Goal: Task Accomplishment & Management: Use online tool/utility

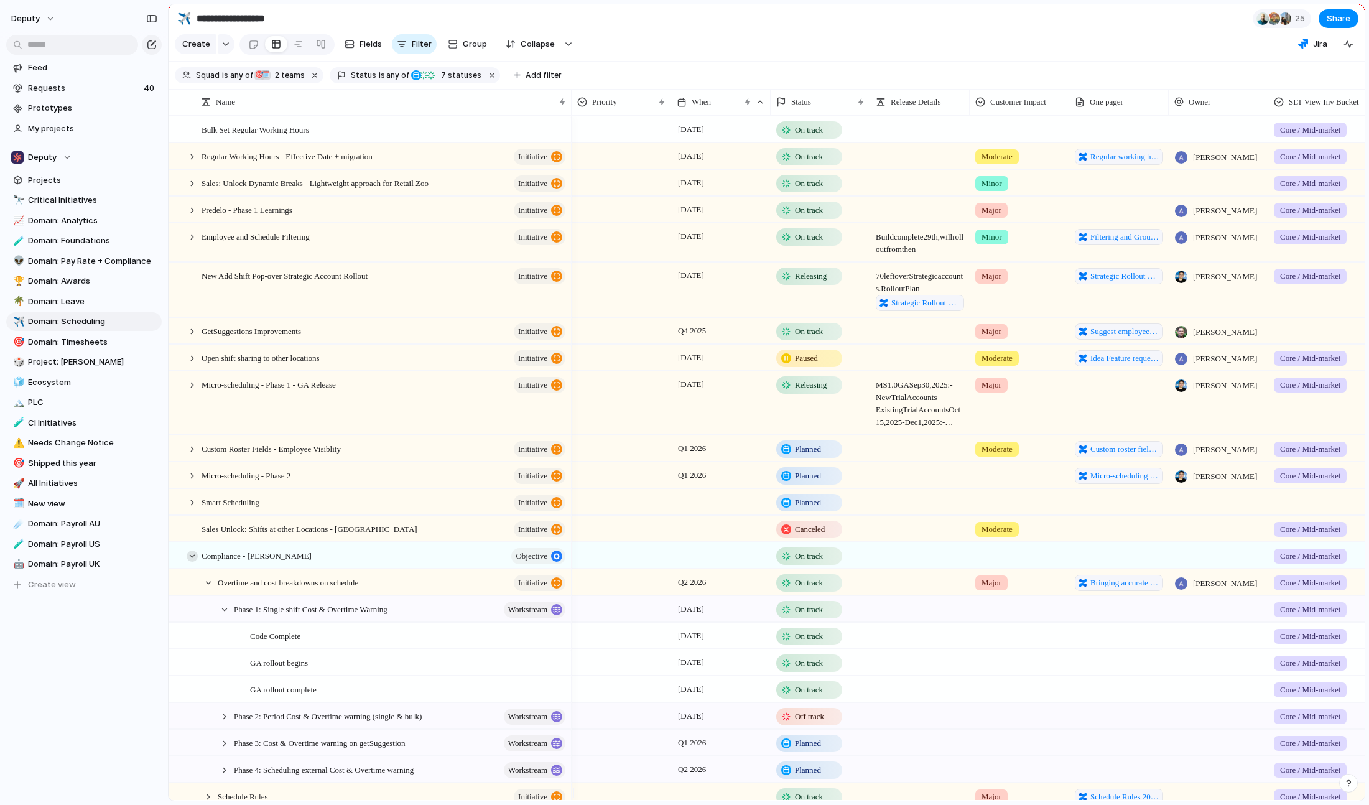
click at [187, 562] on div at bounding box center [192, 555] width 11 height 11
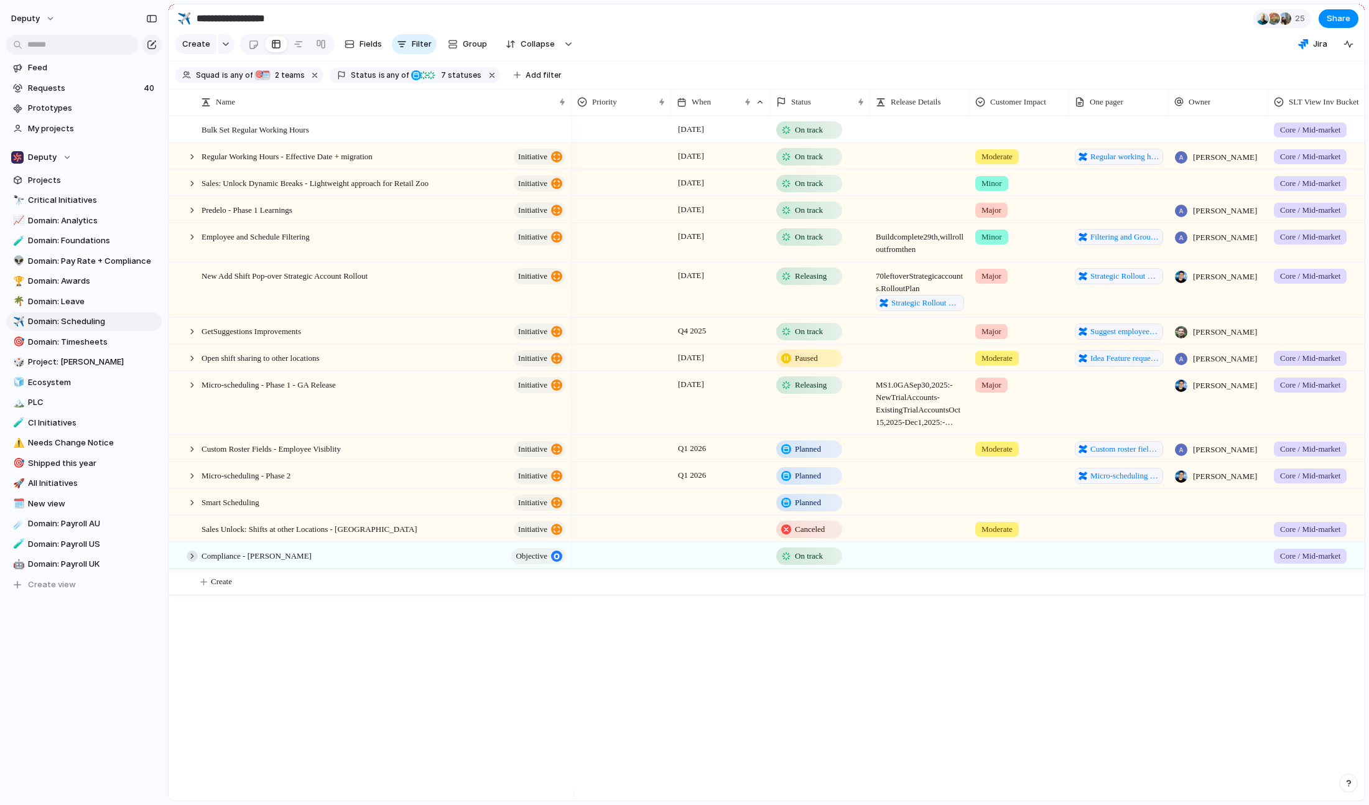
click at [187, 562] on div at bounding box center [192, 555] width 11 height 11
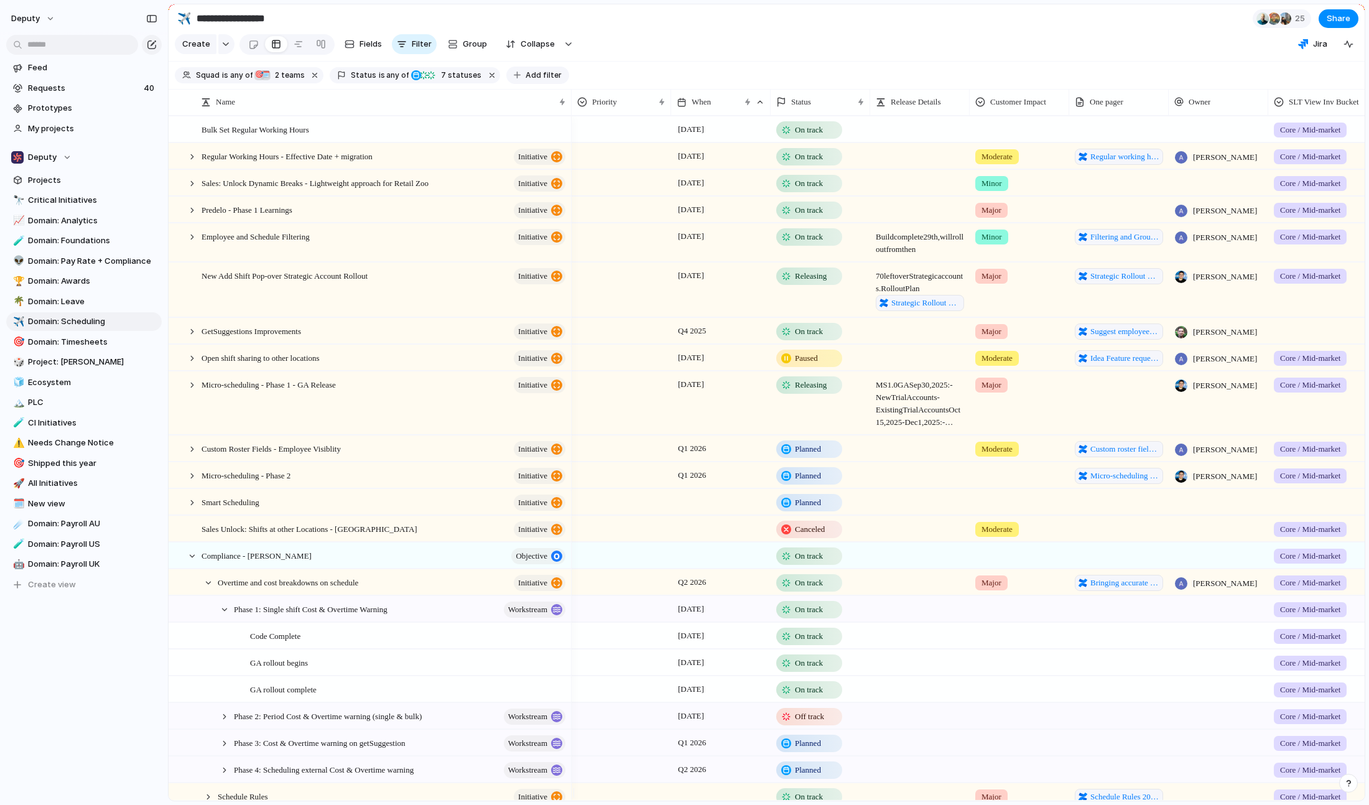
click at [528, 81] on span "Add filter" at bounding box center [544, 75] width 36 height 11
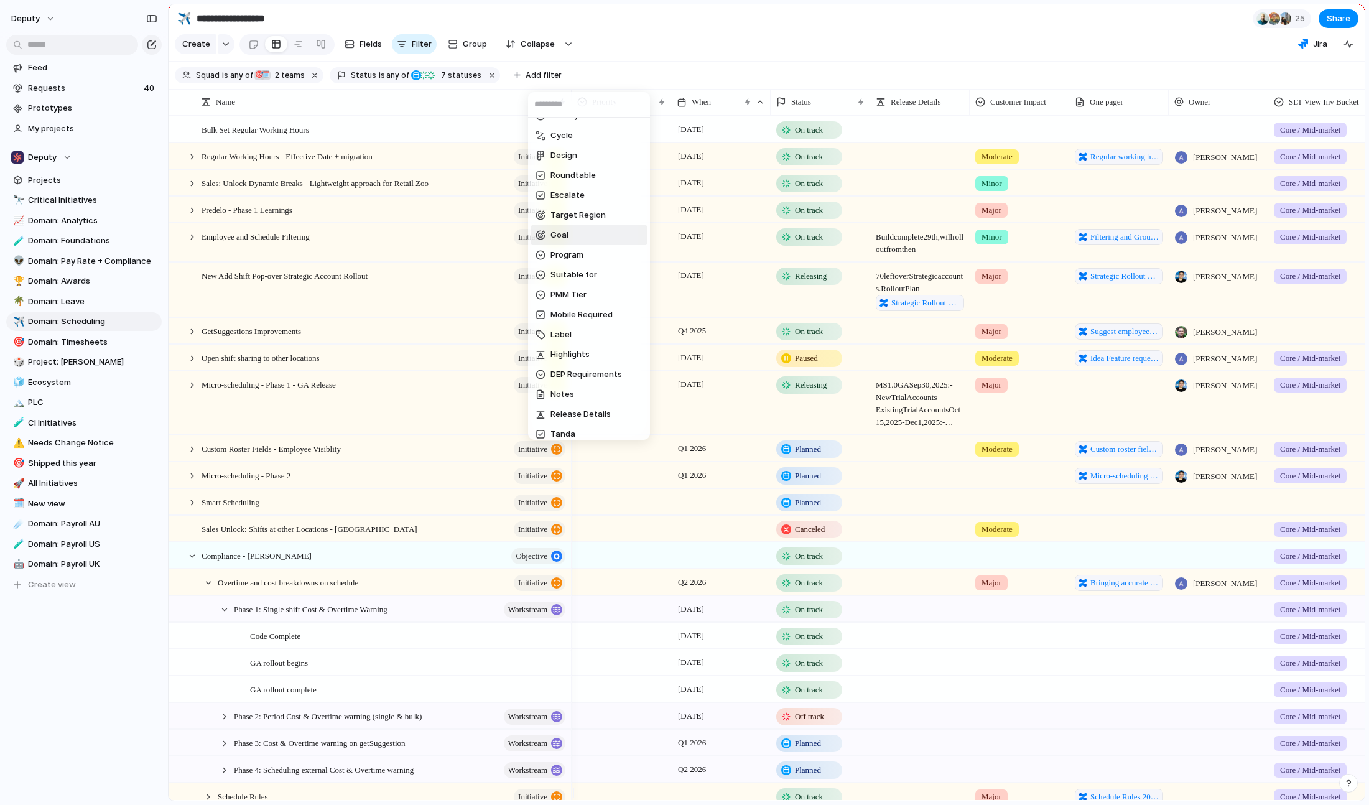
scroll to position [75, 0]
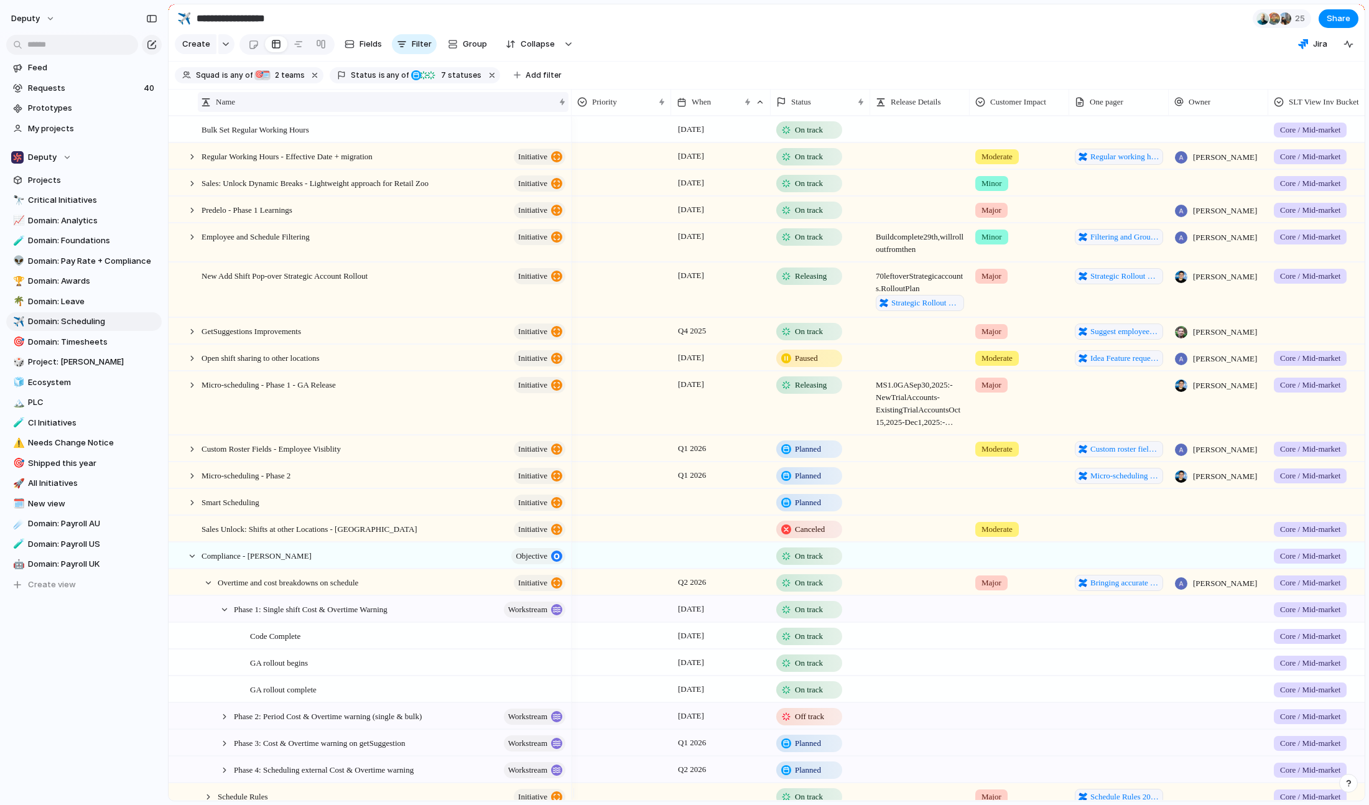
drag, startPoint x: 702, startPoint y: 30, endPoint x: 541, endPoint y: 109, distance: 179.4
click at [702, 29] on div "End When Description Priority Cycle Design Roundtable Escalate Target Region Go…" at bounding box center [684, 402] width 1369 height 805
click at [282, 169] on div "Regular Working Hours - Effective Date + migration initiative" at bounding box center [384, 156] width 366 height 25
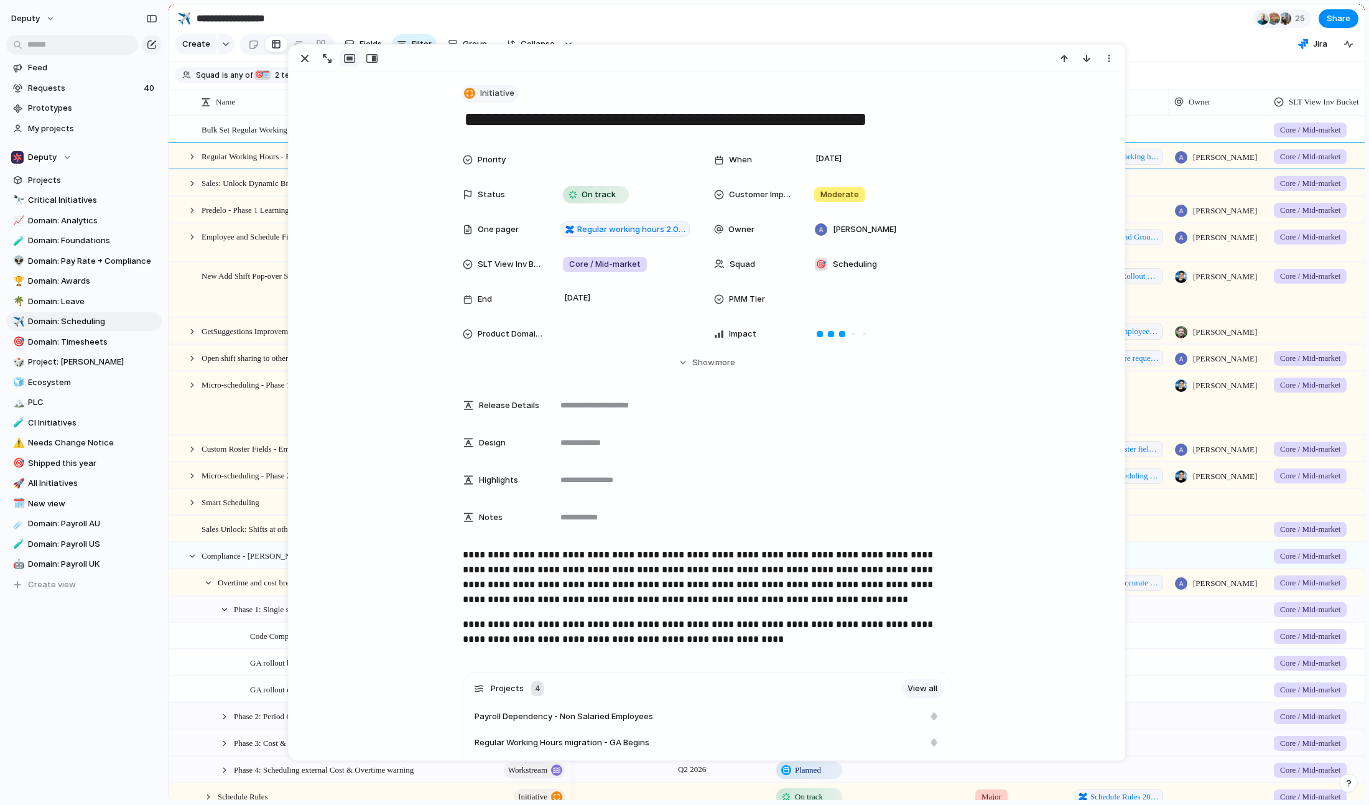
click at [501, 91] on span "Initiative" at bounding box center [497, 93] width 34 height 12
click at [501, 333] on span "Customize" at bounding box center [502, 331] width 43 height 12
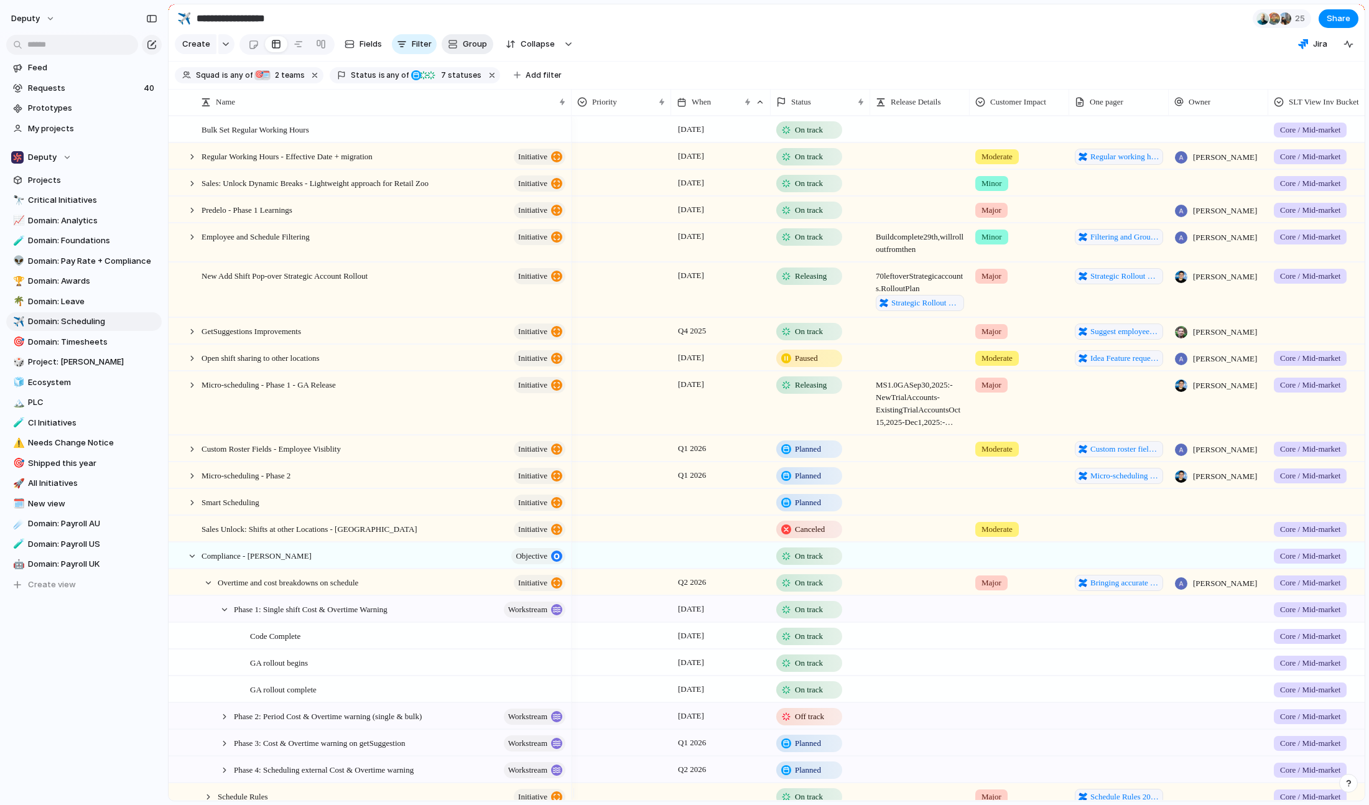
click at [468, 50] on span "Group" at bounding box center [475, 44] width 24 height 12
click at [468, 52] on div "Priority Cycle Roundtable Escalate Target Region Goal Program Suitable for PMM …" at bounding box center [684, 402] width 1369 height 805
drag, startPoint x: 708, startPoint y: 45, endPoint x: 567, endPoint y: 74, distance: 143.6
click at [707, 45] on section "Create Fields Filter Group Zoom Collapse Jira" at bounding box center [767, 47] width 1196 height 30
click at [528, 80] on span "Add filter" at bounding box center [544, 75] width 36 height 11
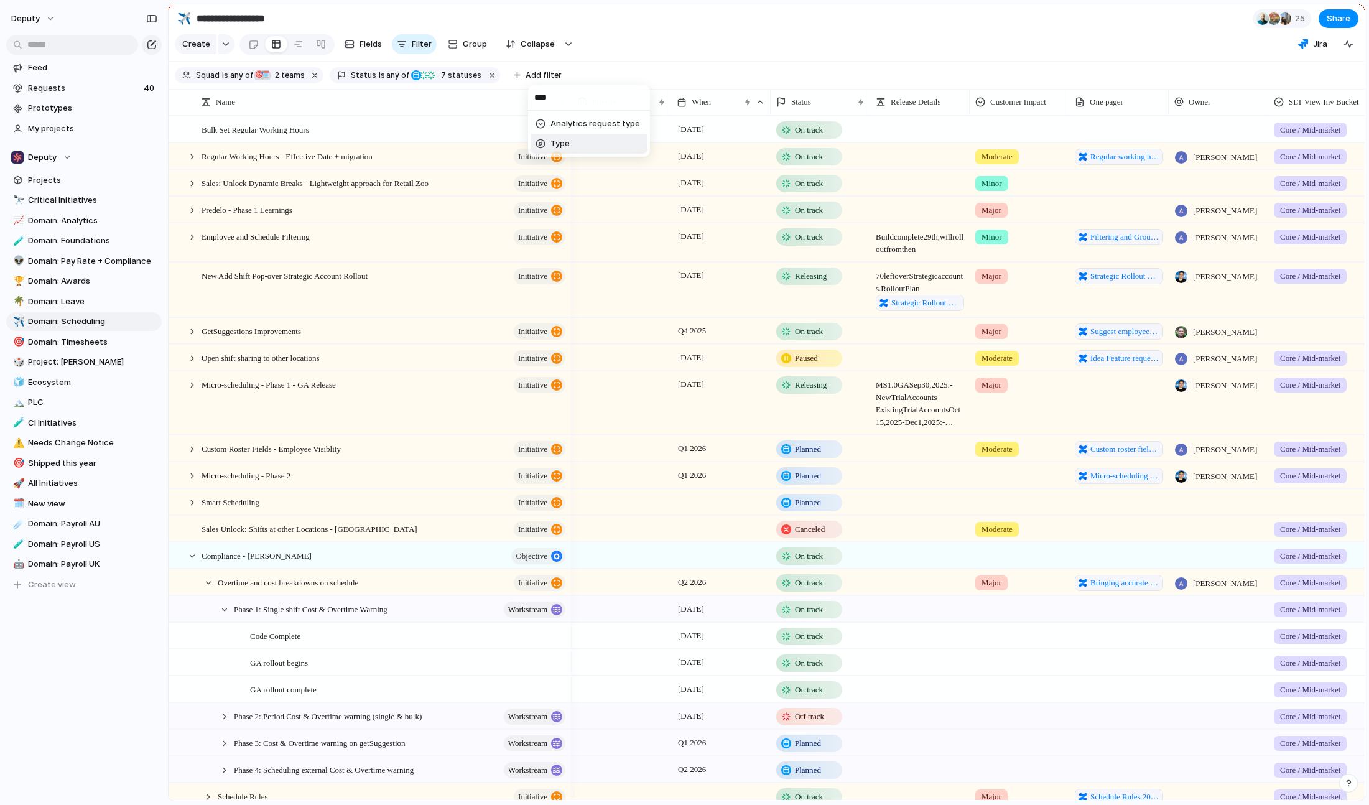
type input "****"
click at [604, 146] on li "Type" at bounding box center [588, 144] width 117 height 20
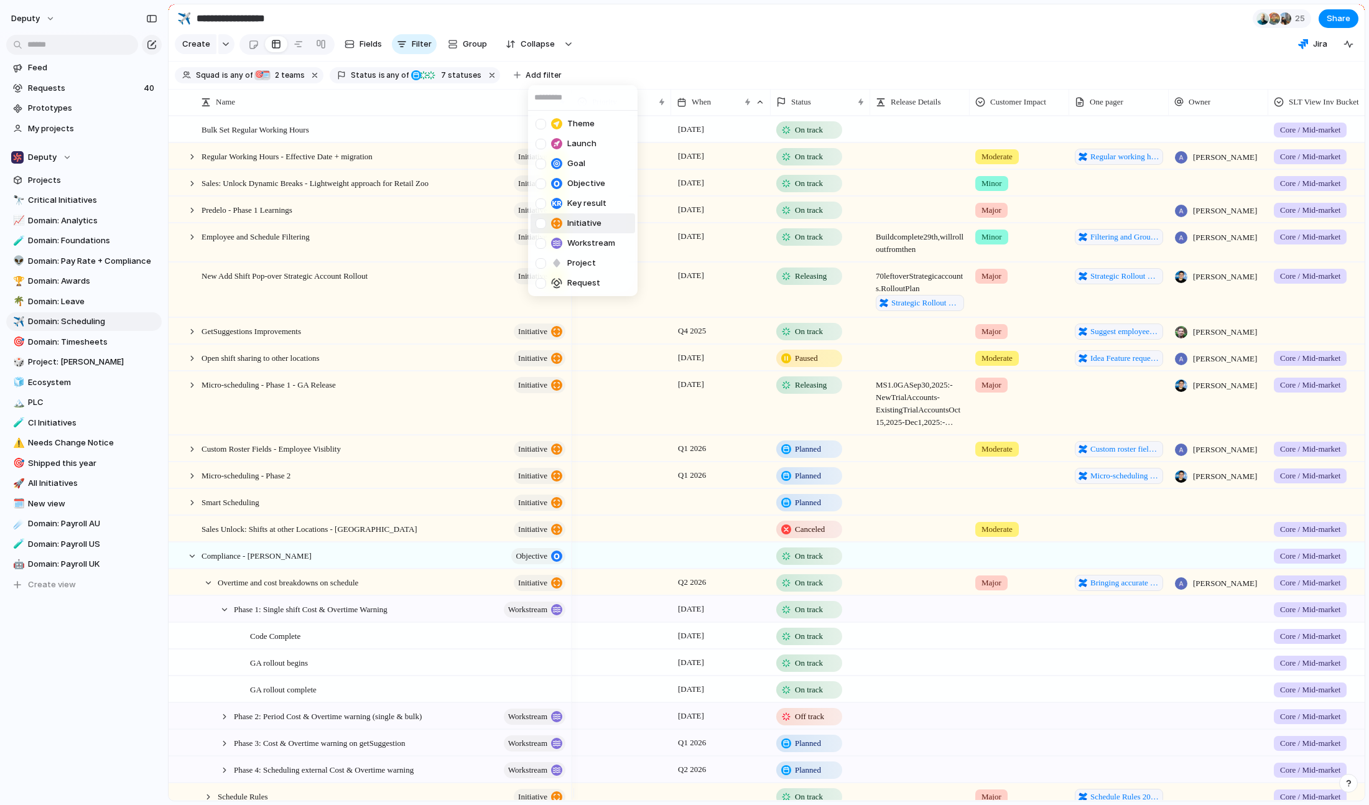
click at [591, 226] on span "Initiative" at bounding box center [584, 223] width 34 height 12
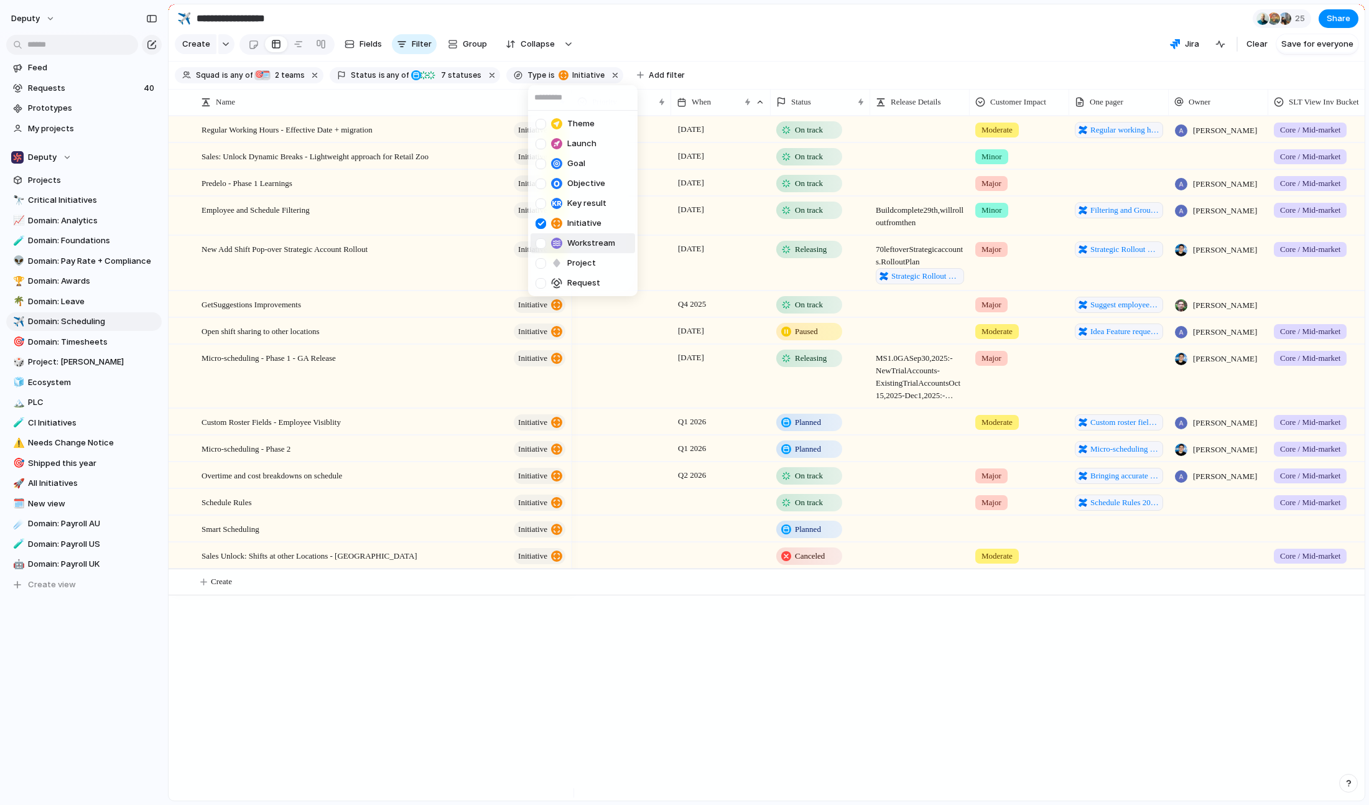
click at [595, 244] on span "Workstream" at bounding box center [591, 243] width 48 height 12
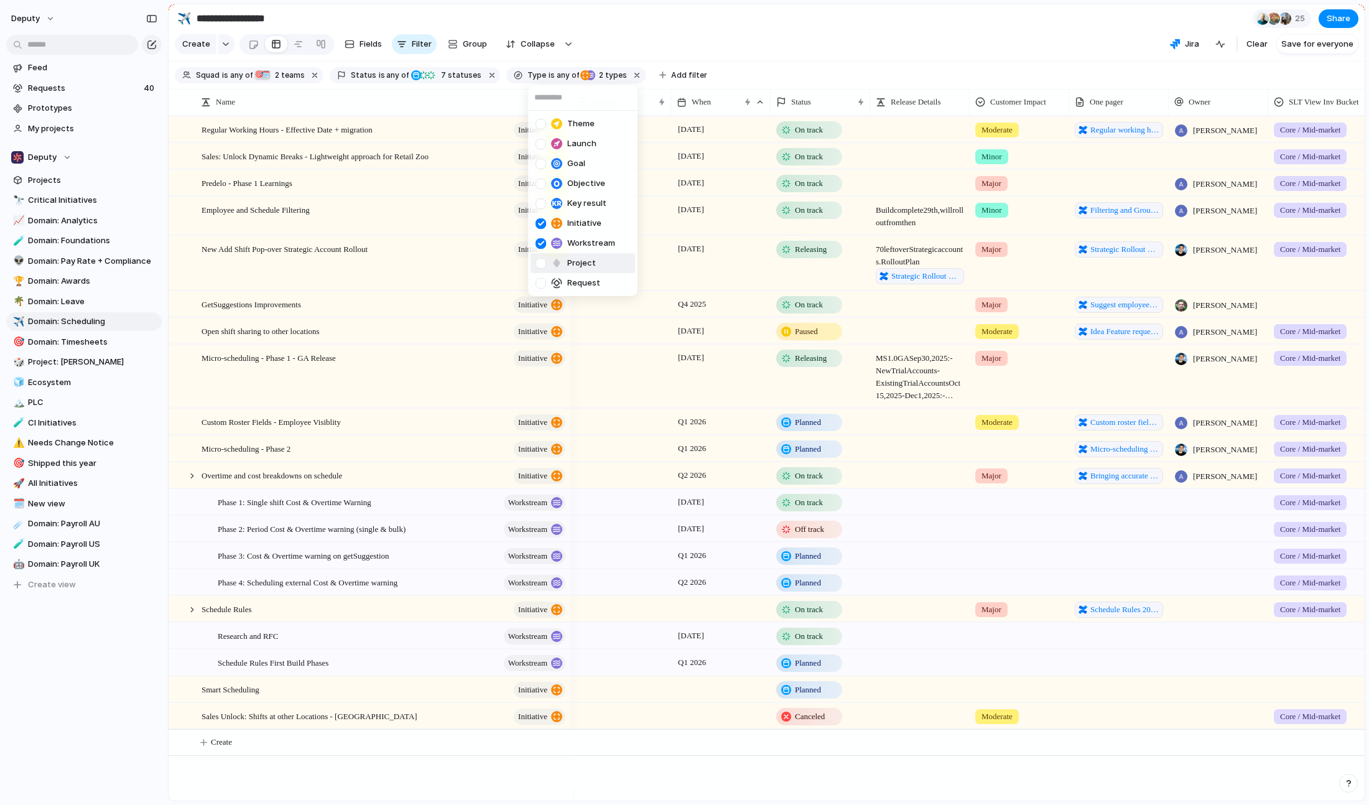
click at [593, 261] on span "Project" at bounding box center [581, 263] width 29 height 12
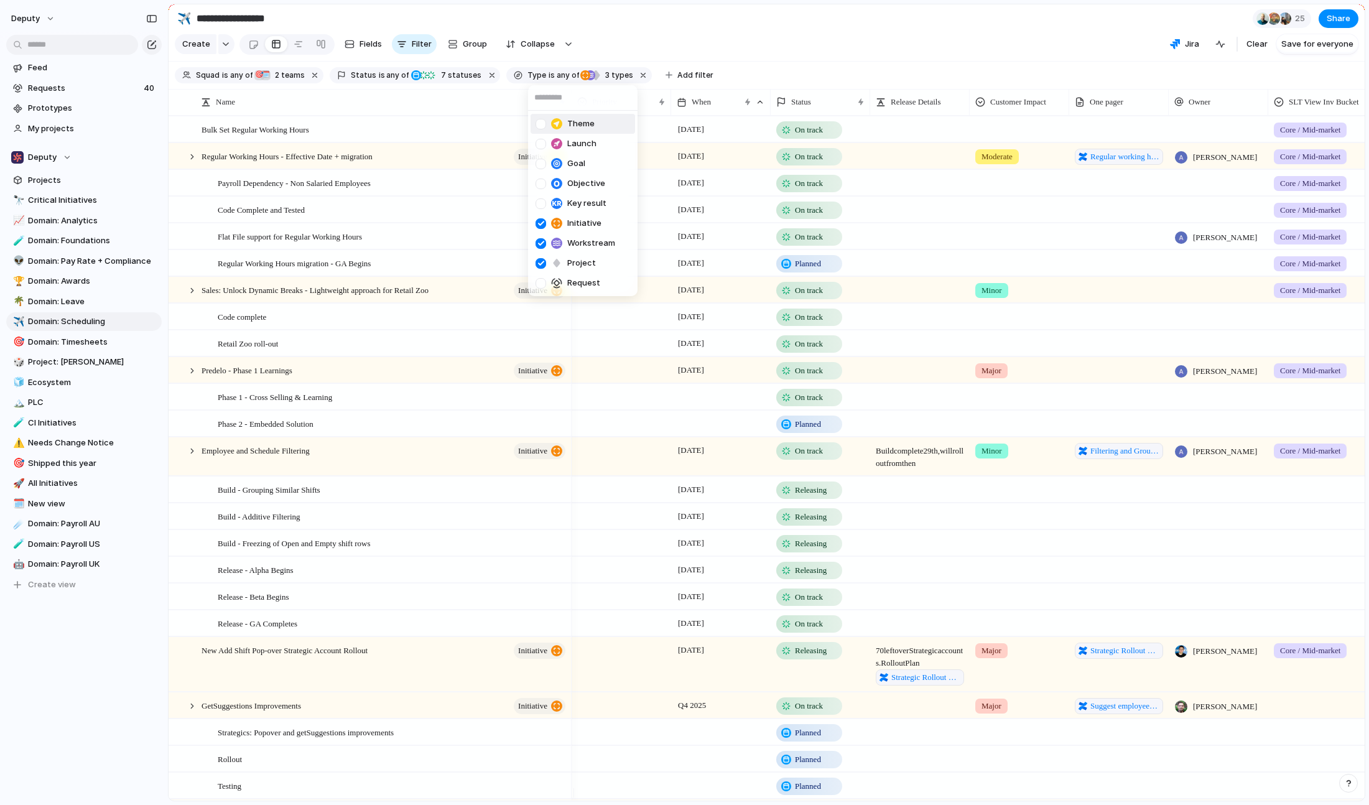
click at [793, 50] on div "Theme Launch Goal Objective Key result Initiative Workstream Project Request" at bounding box center [684, 402] width 1369 height 805
click at [193, 162] on div at bounding box center [192, 156] width 11 height 11
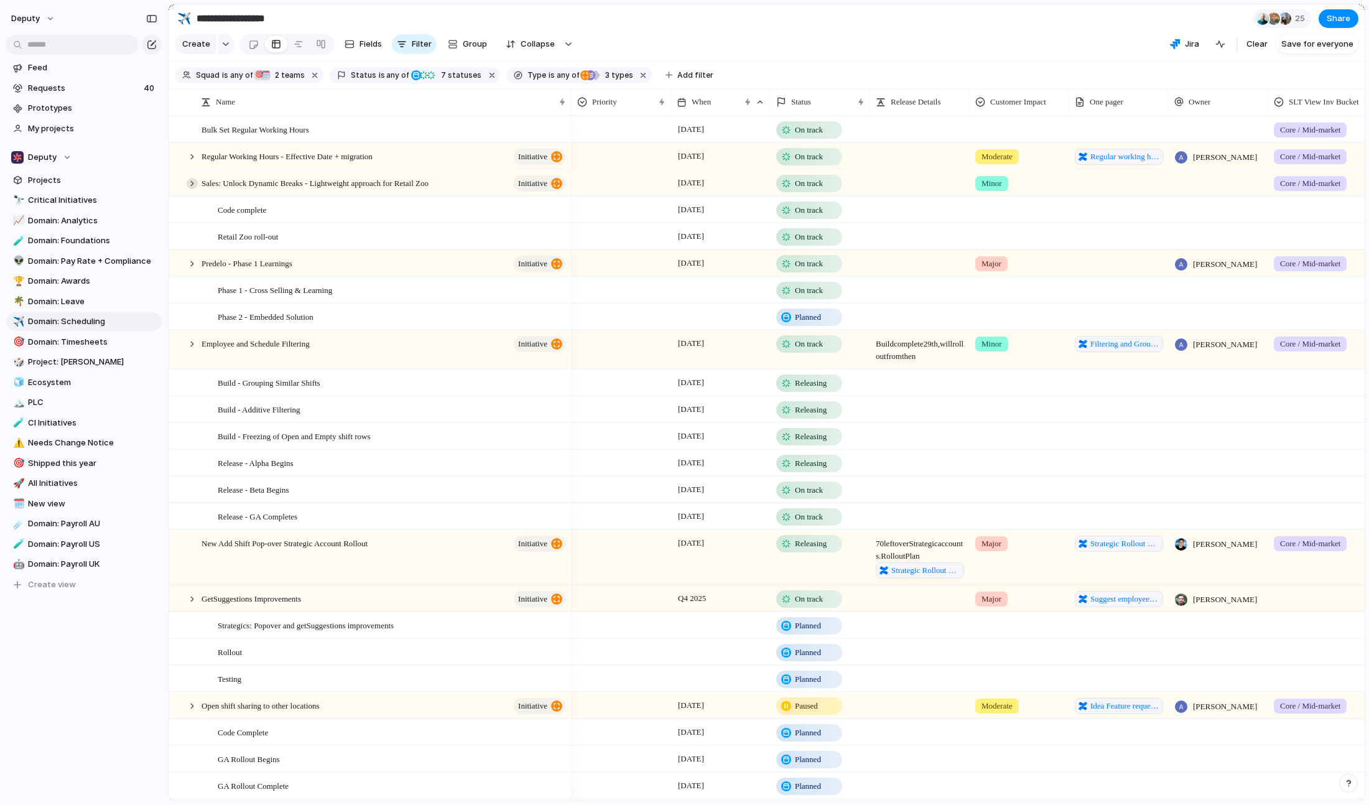
click at [191, 189] on div at bounding box center [192, 183] width 11 height 11
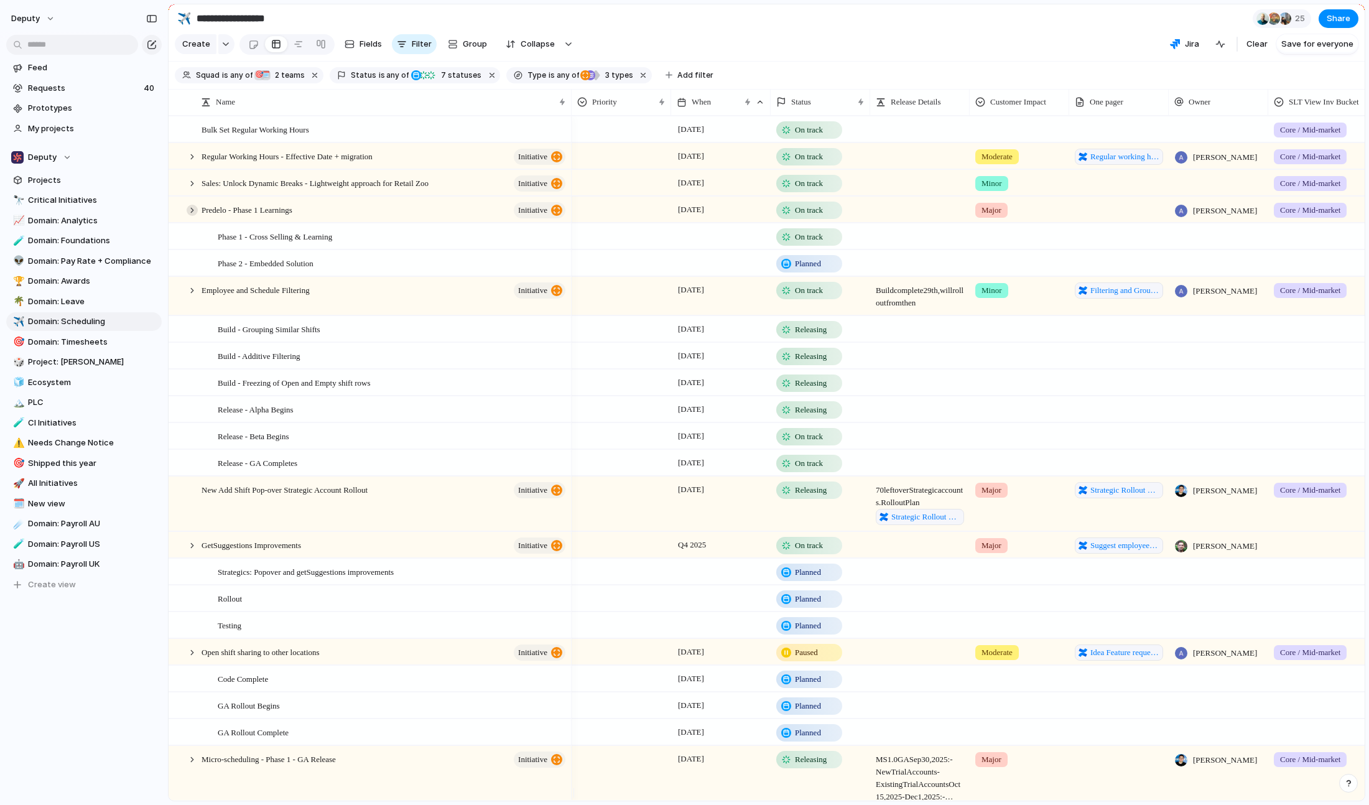
click at [192, 216] on div at bounding box center [192, 210] width 11 height 11
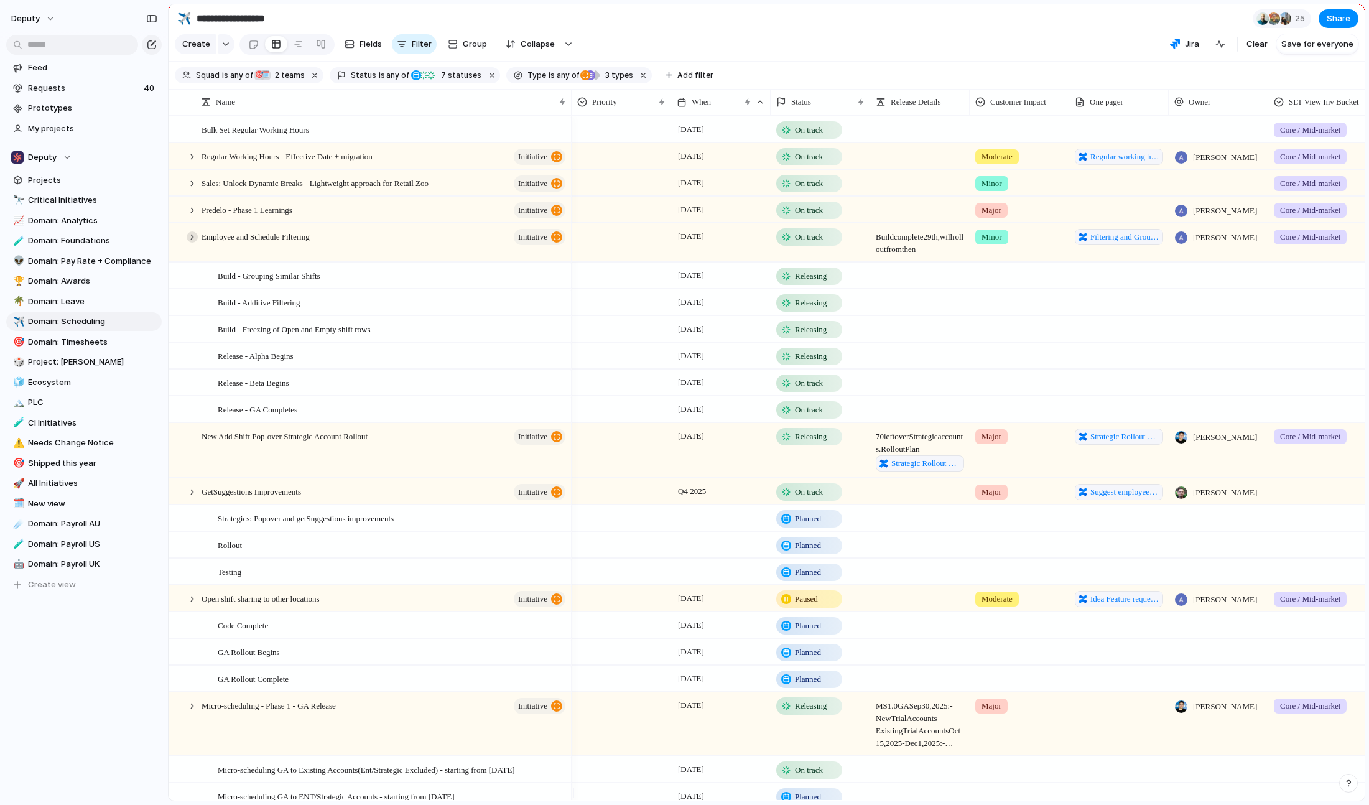
click at [196, 243] on div at bounding box center [192, 236] width 11 height 11
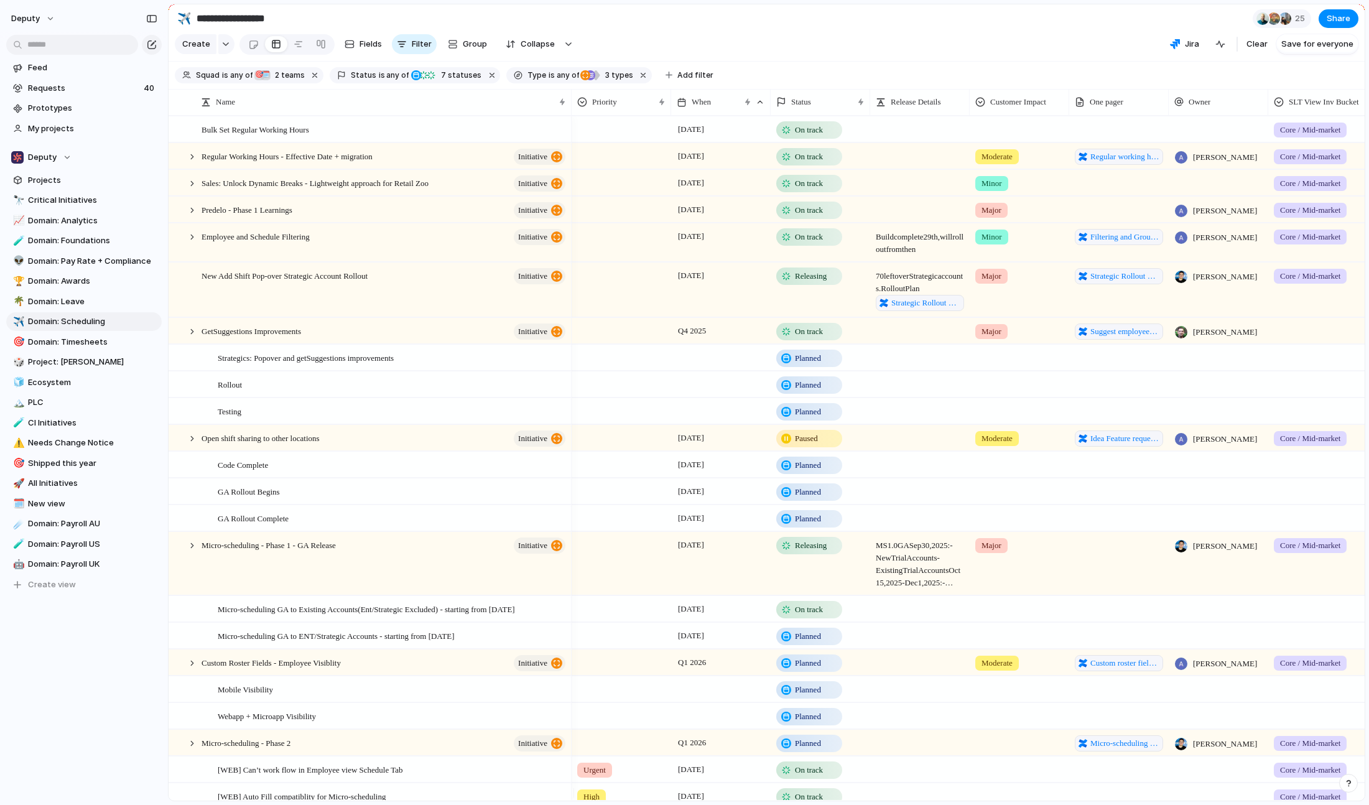
drag, startPoint x: 190, startPoint y: 343, endPoint x: 215, endPoint y: 354, distance: 27.0
click at [190, 337] on div at bounding box center [192, 331] width 11 height 11
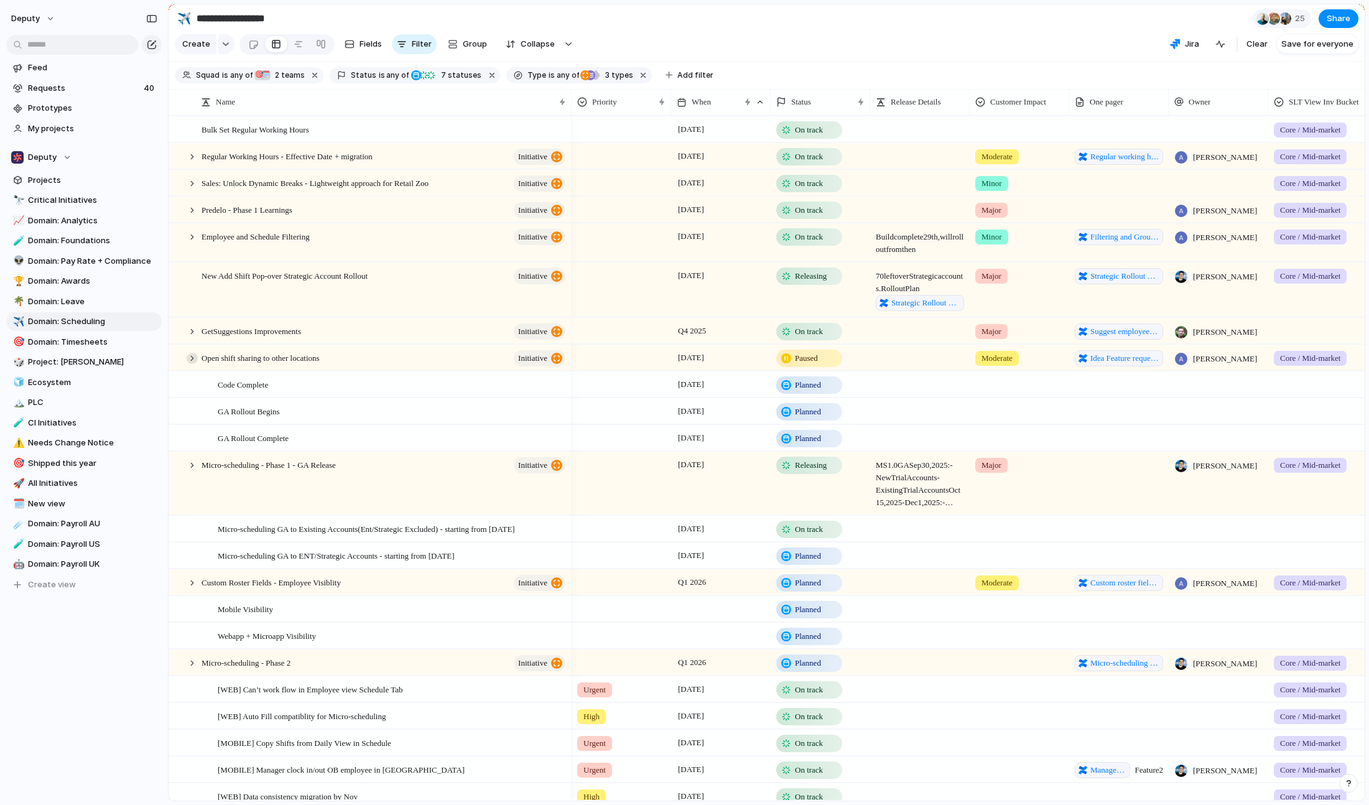
click at [189, 364] on div at bounding box center [192, 358] width 11 height 11
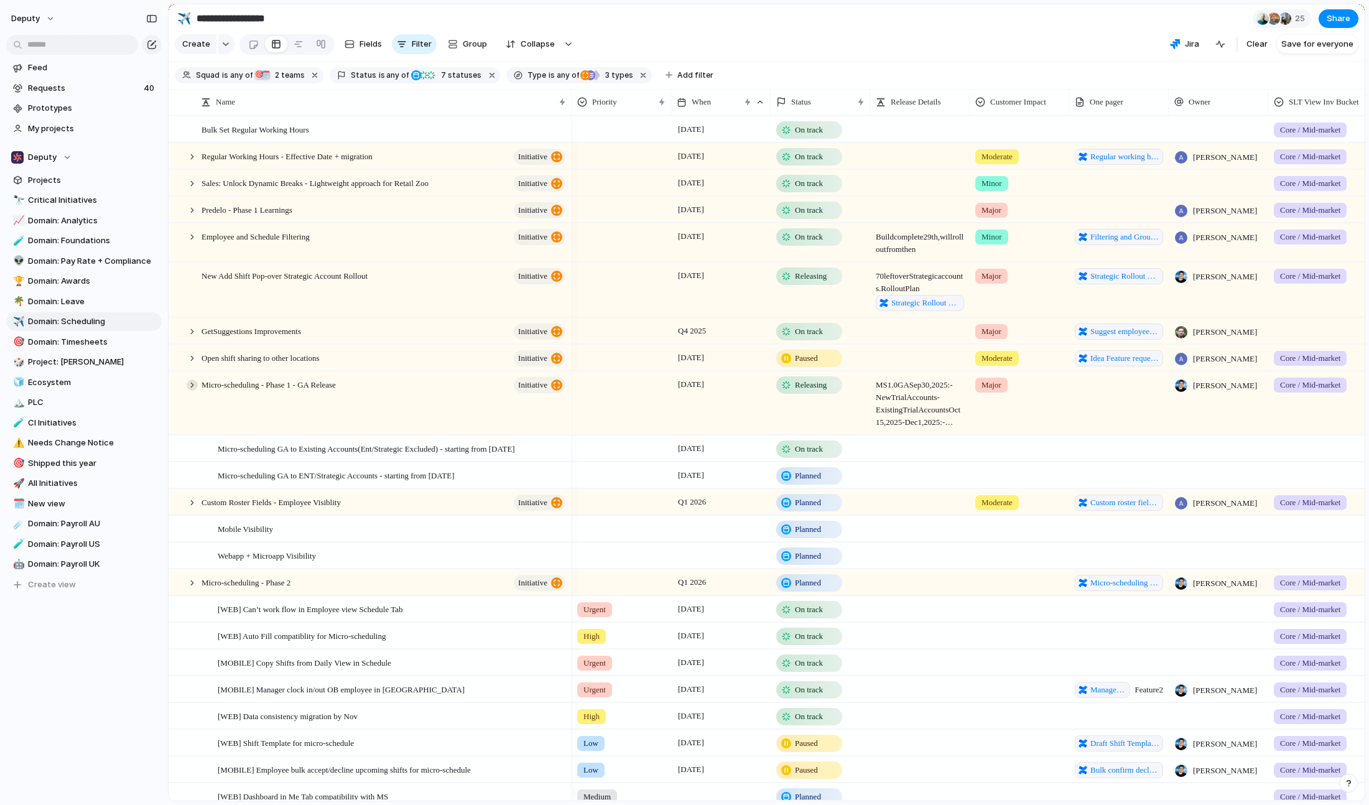
click at [191, 391] on div at bounding box center [192, 384] width 11 height 11
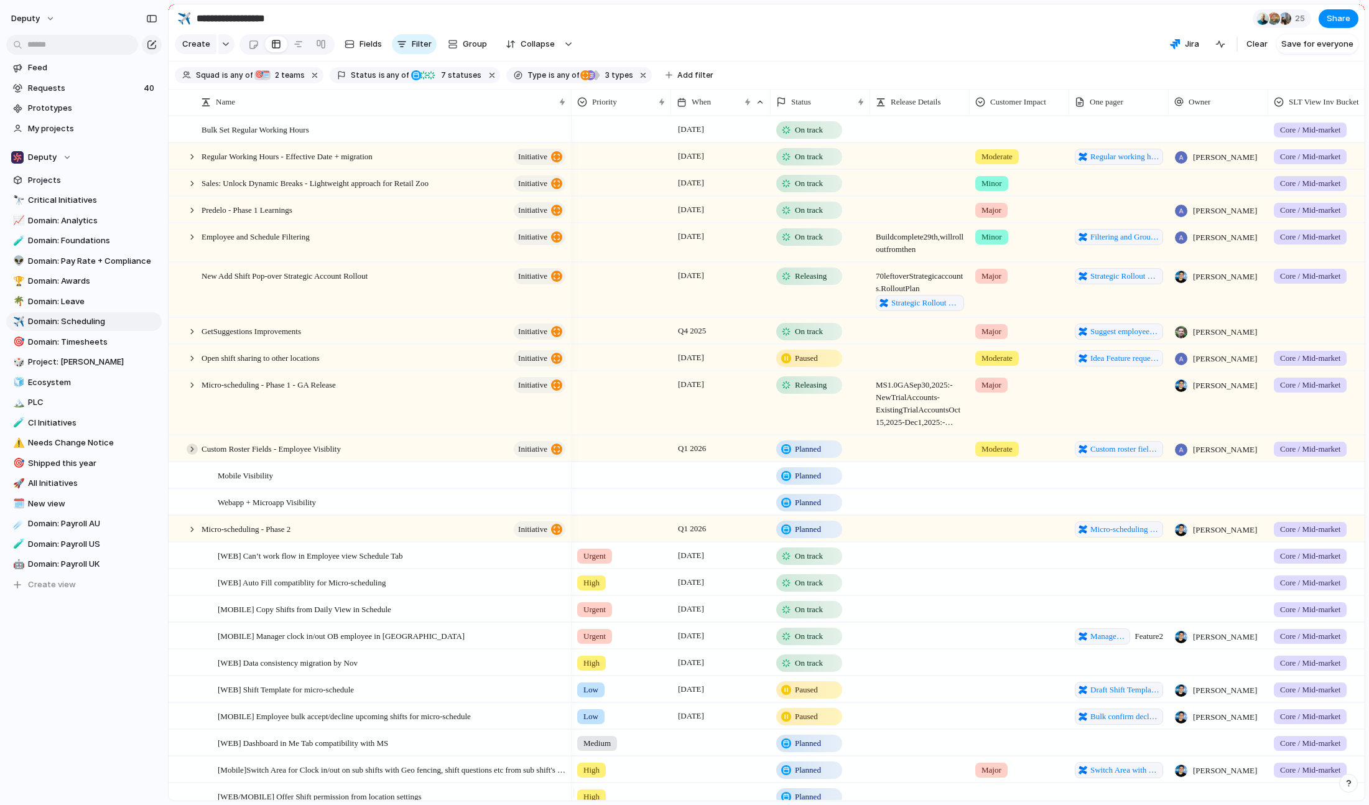
click at [190, 455] on div at bounding box center [192, 448] width 11 height 11
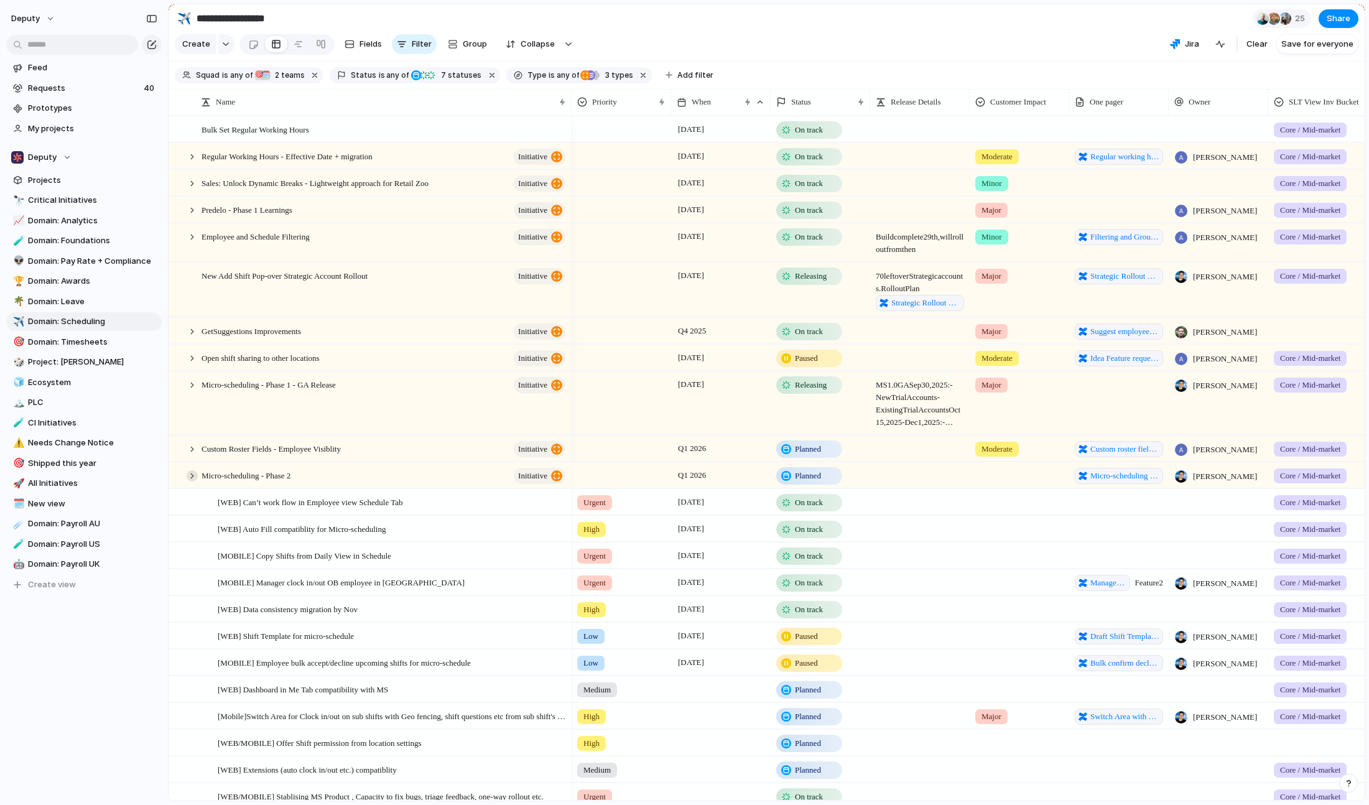
click at [192, 481] on div at bounding box center [192, 475] width 11 height 11
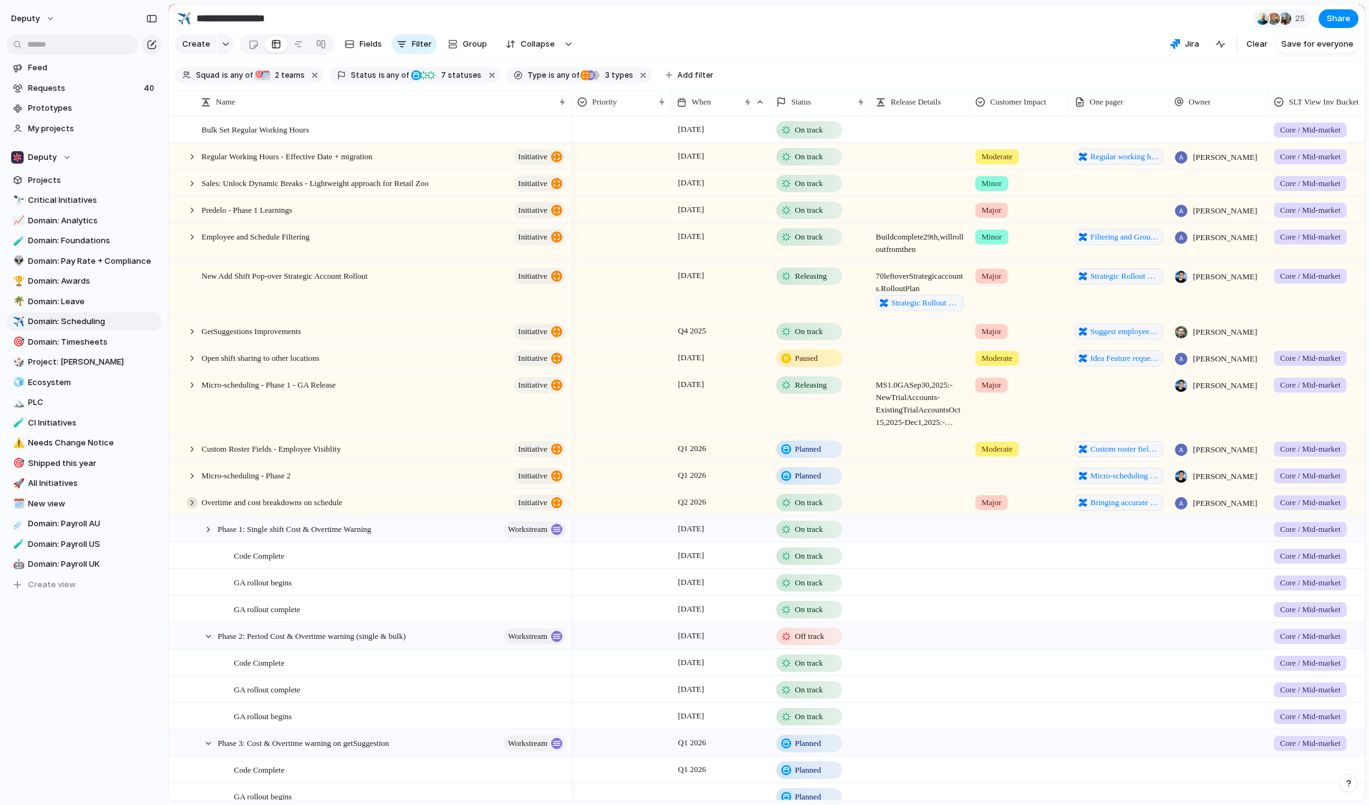
click at [191, 508] on div at bounding box center [192, 502] width 11 height 11
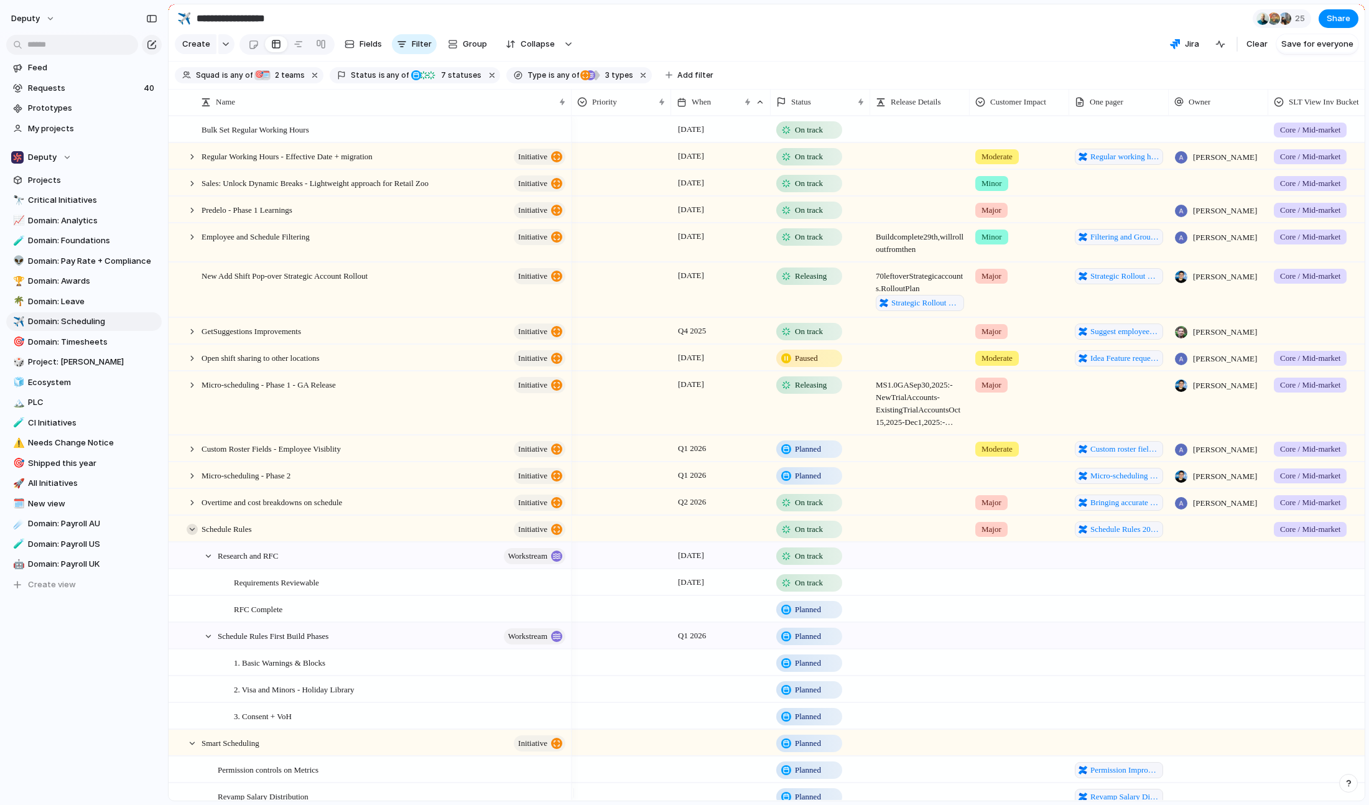
click at [187, 535] on div at bounding box center [192, 529] width 11 height 11
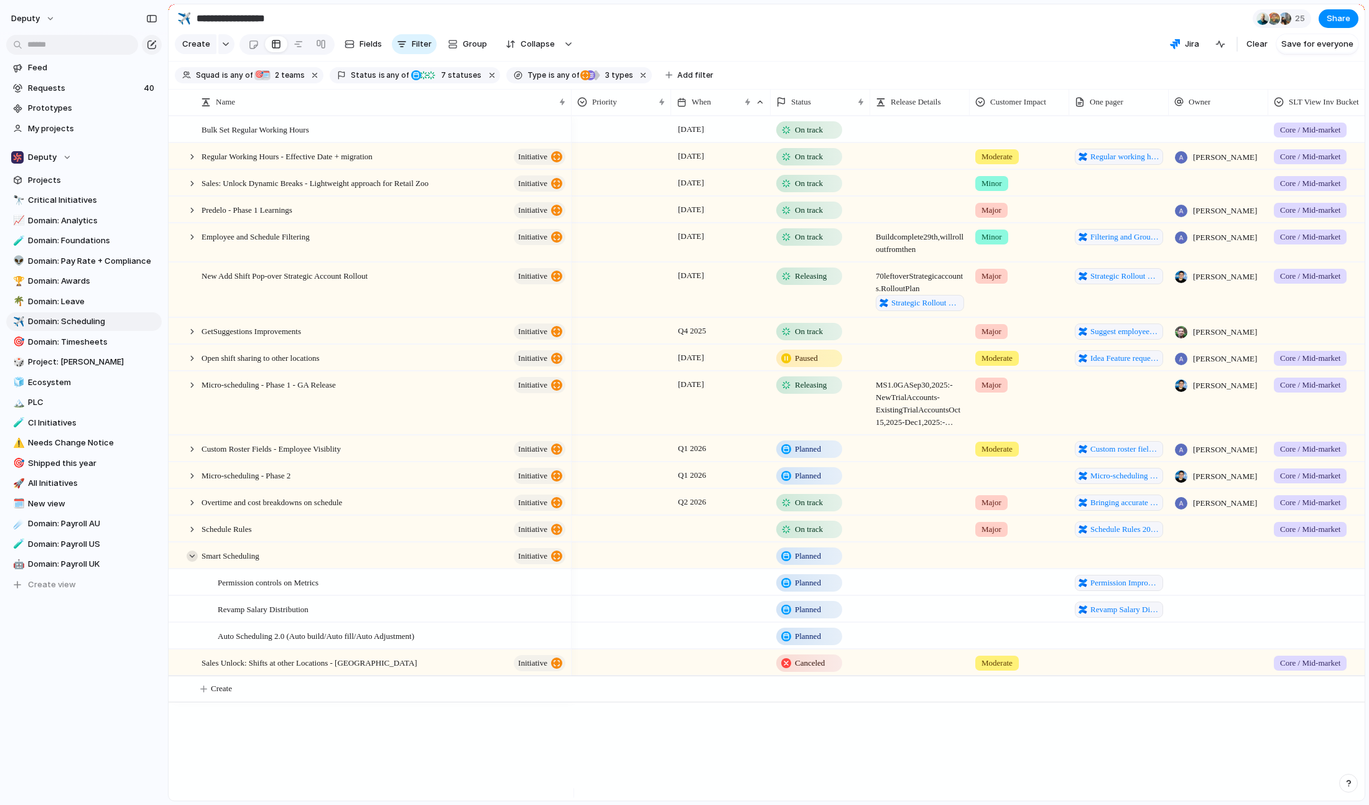
click at [192, 562] on div at bounding box center [192, 555] width 11 height 11
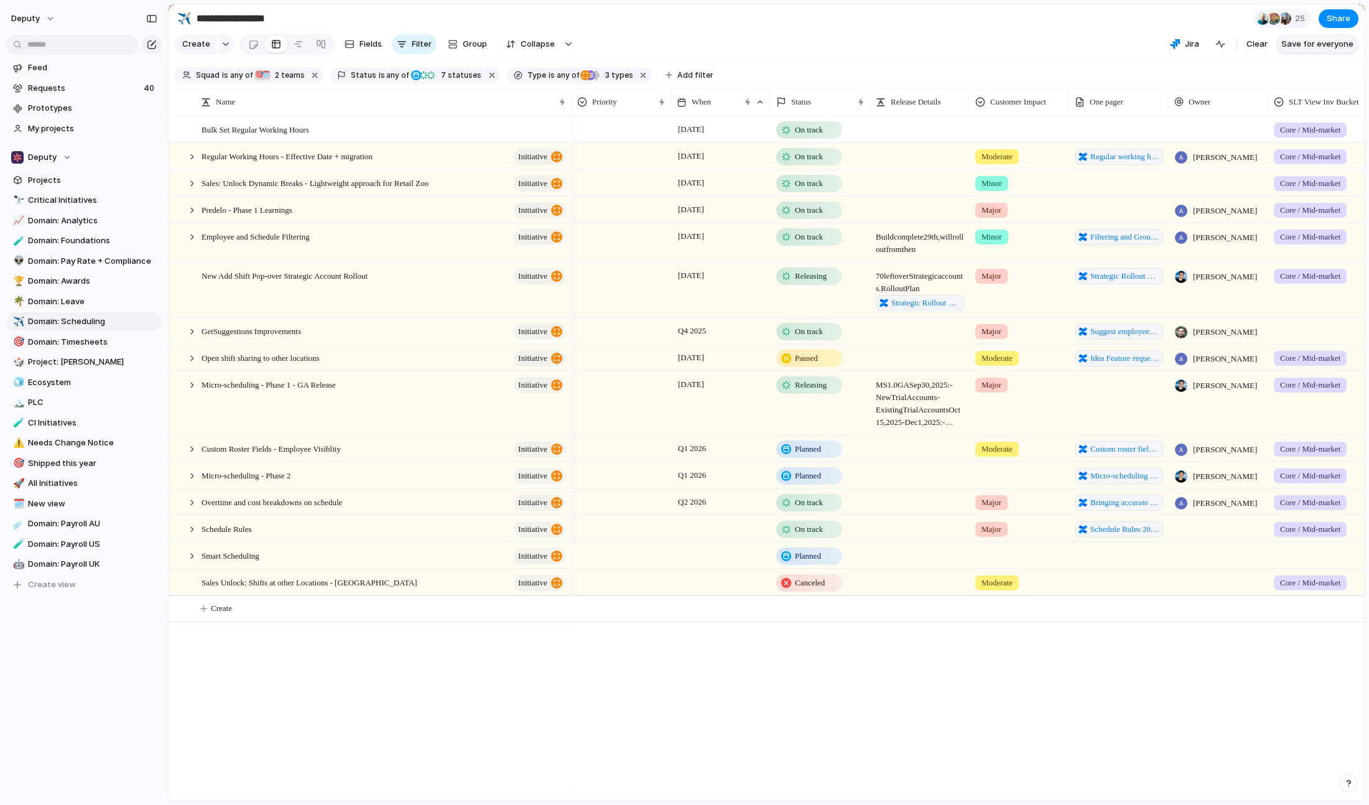
click at [1302, 50] on span "Save for everyone" at bounding box center [1317, 44] width 72 height 12
click at [93, 317] on div "🔭 Critical Initiatives 📈 Domain: Analytics 🧪 Domain: Foundations 👽 Domain: Pay …" at bounding box center [83, 392] width 155 height 403
click at [96, 363] on span "Project: [PERSON_NAME]" at bounding box center [92, 362] width 129 height 12
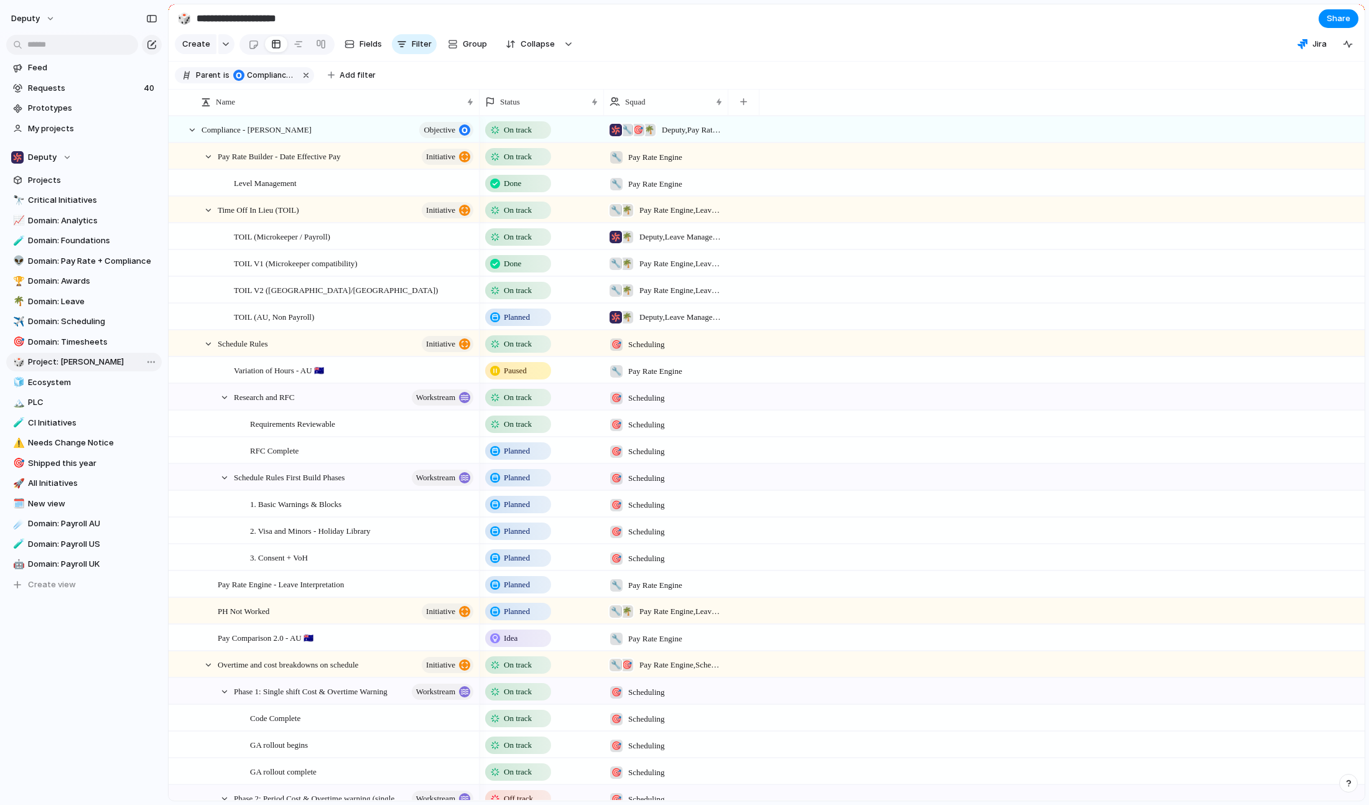
type input "**********"
